Goal: Task Accomplishment & Management: Complete application form

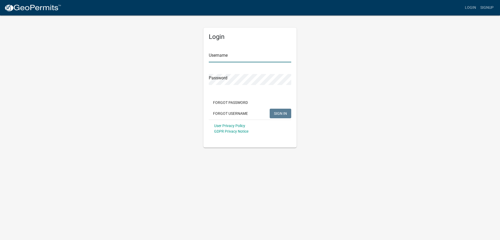
click at [235, 54] on input "Username" at bounding box center [250, 56] width 83 height 11
click at [237, 55] on input "Username" at bounding box center [250, 56] width 83 height 11
click at [237, 56] on input "Username" at bounding box center [250, 56] width 83 height 11
click at [245, 56] on input "Username" at bounding box center [250, 56] width 83 height 11
